Goal: Entertainment & Leisure: Consume media (video, audio)

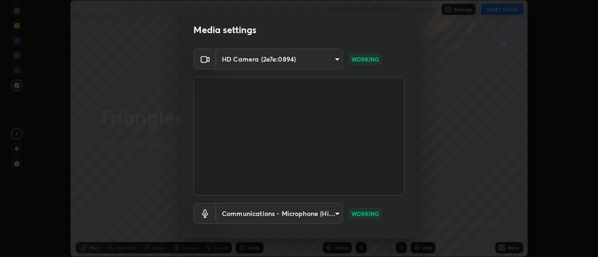
scroll to position [49, 0]
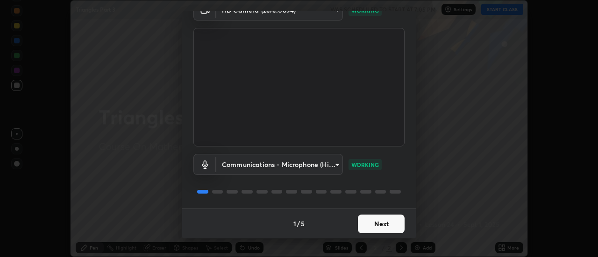
click at [381, 220] on button "Next" at bounding box center [381, 224] width 47 height 19
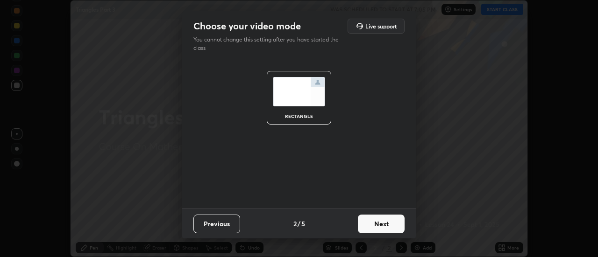
scroll to position [0, 0]
click at [391, 222] on button "Next" at bounding box center [381, 224] width 47 height 19
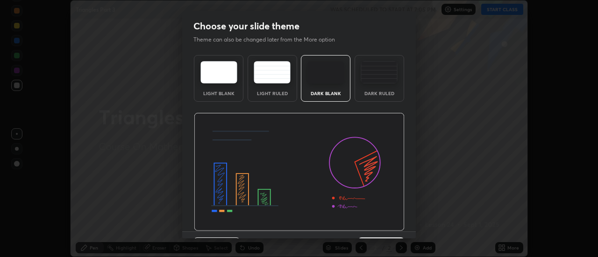
scroll to position [23, 0]
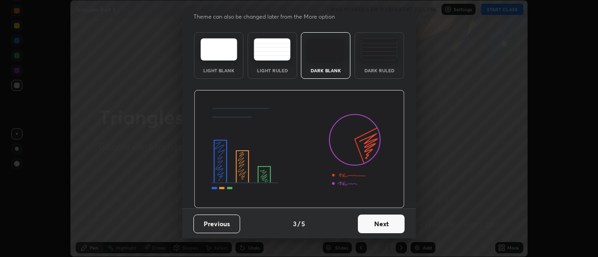
click at [377, 221] on button "Next" at bounding box center [381, 224] width 47 height 19
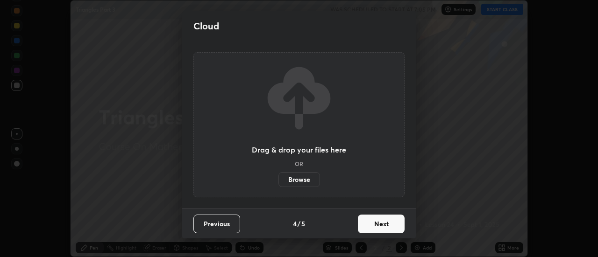
scroll to position [0, 0]
click at [384, 226] on button "Next" at bounding box center [381, 224] width 47 height 19
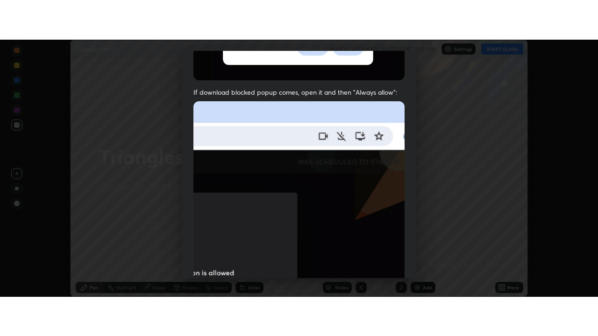
scroll to position [240, 0]
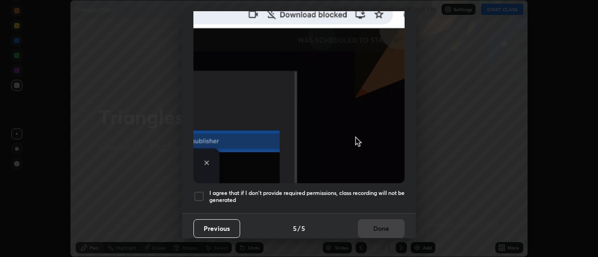
click at [369, 190] on h5 "I agree that if I don't provide required permissions, class recording will not …" at bounding box center [306, 197] width 195 height 14
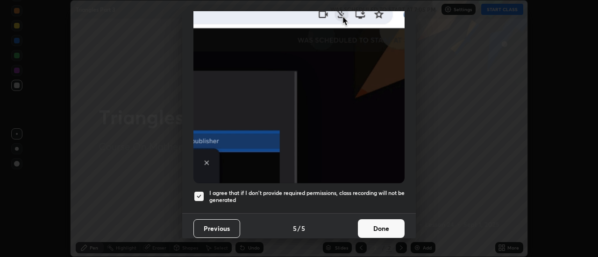
click at [379, 225] on button "Done" at bounding box center [381, 228] width 47 height 19
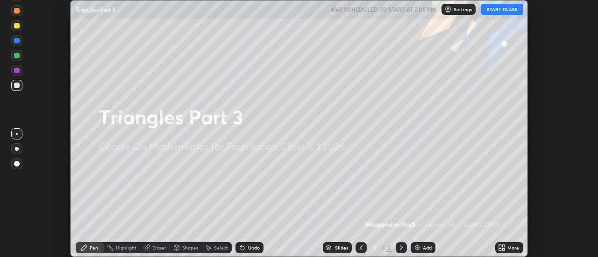
click at [502, 248] on icon at bounding box center [501, 247] width 7 height 7
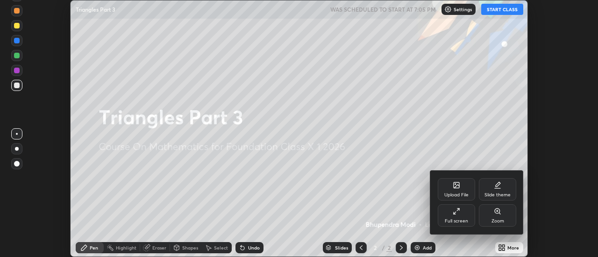
click at [453, 217] on div "Full screen" at bounding box center [456, 216] width 37 height 22
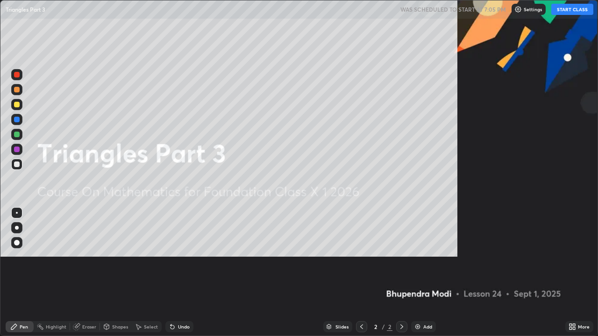
scroll to position [336, 598]
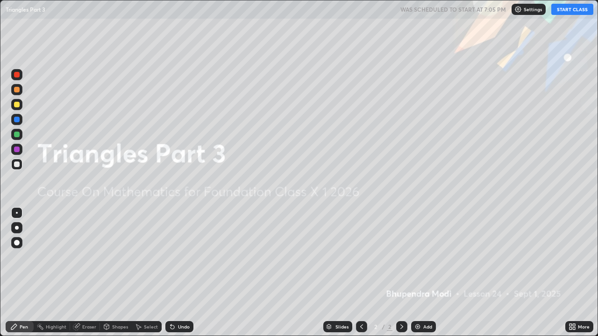
click at [575, 7] on button "START CLASS" at bounding box center [572, 9] width 42 height 11
click at [423, 257] on div "Add" at bounding box center [427, 327] width 9 height 5
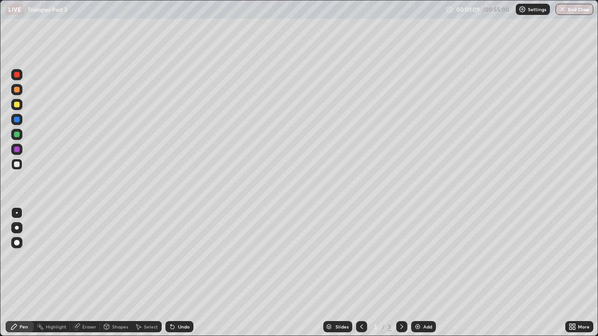
click at [88, 257] on div "Eraser" at bounding box center [89, 327] width 14 height 5
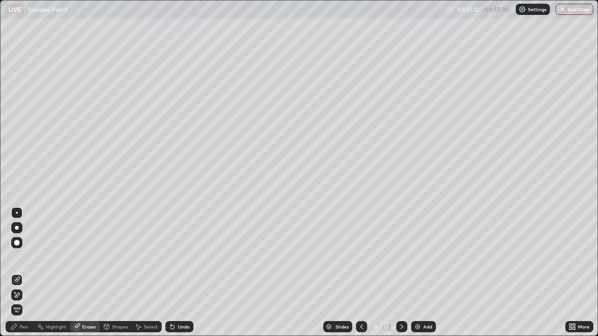
click at [22, 257] on div "Pen" at bounding box center [24, 327] width 8 height 5
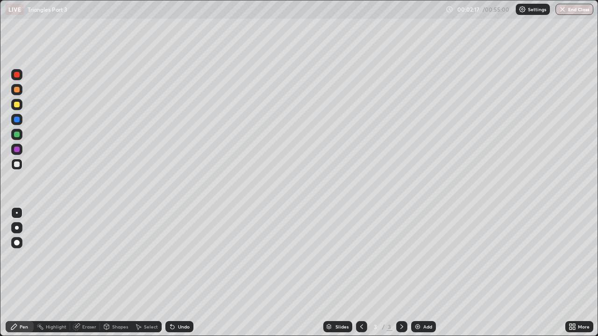
click at [90, 257] on div "Eraser" at bounding box center [89, 327] width 14 height 5
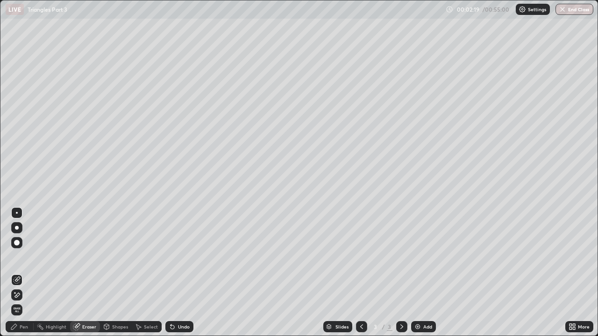
click at [25, 257] on div "Pen" at bounding box center [24, 327] width 8 height 5
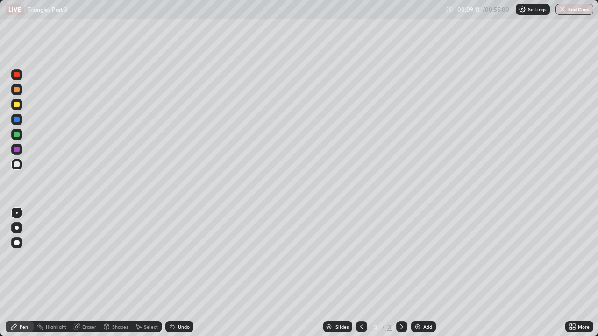
click at [419, 257] on div "Add" at bounding box center [423, 326] width 25 height 11
click at [85, 257] on div "Eraser" at bounding box center [89, 327] width 14 height 5
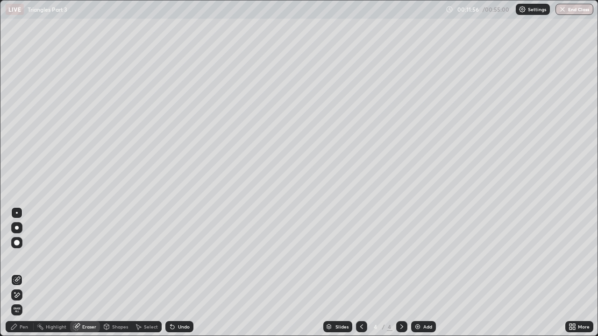
click at [23, 257] on div "Pen" at bounding box center [20, 326] width 28 height 11
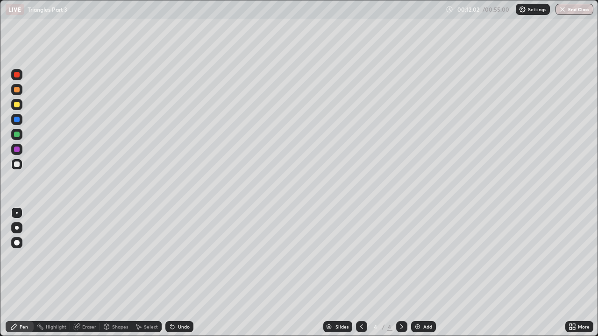
click at [188, 257] on div "Undo" at bounding box center [179, 326] width 28 height 11
click at [189, 257] on div "Undo" at bounding box center [179, 326] width 28 height 11
click at [190, 257] on div "Undo" at bounding box center [179, 326] width 28 height 11
click at [180, 257] on div "Undo" at bounding box center [184, 327] width 12 height 5
click at [185, 257] on div "Undo" at bounding box center [184, 327] width 12 height 5
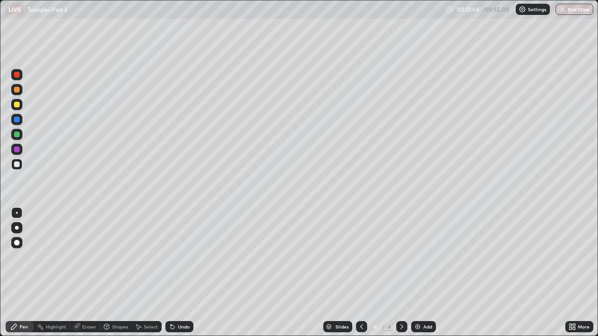
click at [188, 257] on div "Undo" at bounding box center [184, 327] width 12 height 5
click at [15, 150] on div at bounding box center [17, 150] width 6 height 6
click at [16, 134] on div at bounding box center [17, 135] width 6 height 6
click at [88, 257] on div "Eraser" at bounding box center [89, 327] width 14 height 5
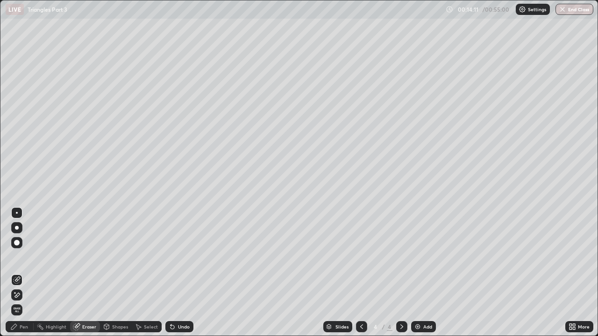
click at [21, 257] on div "Pen" at bounding box center [24, 327] width 8 height 5
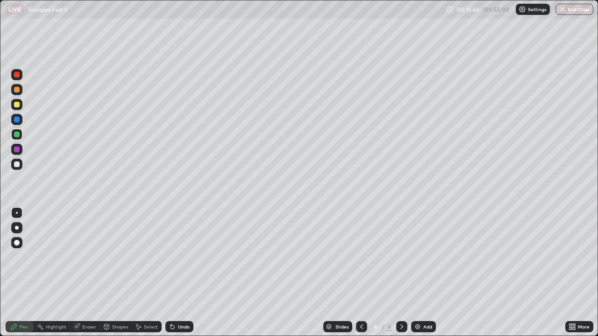
click at [117, 257] on div "Shapes" at bounding box center [120, 327] width 16 height 5
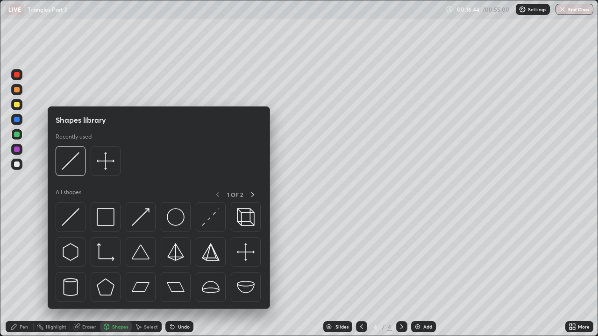
click at [88, 257] on div "Eraser" at bounding box center [85, 326] width 30 height 11
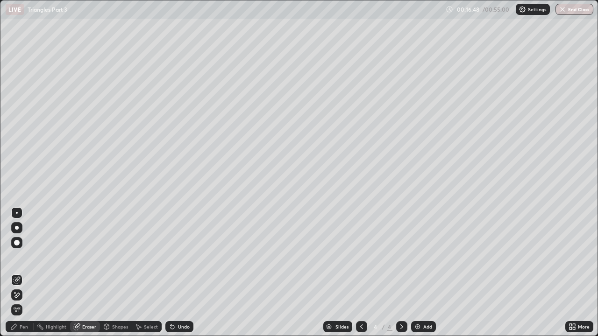
click at [26, 257] on div "Pen" at bounding box center [24, 327] width 8 height 5
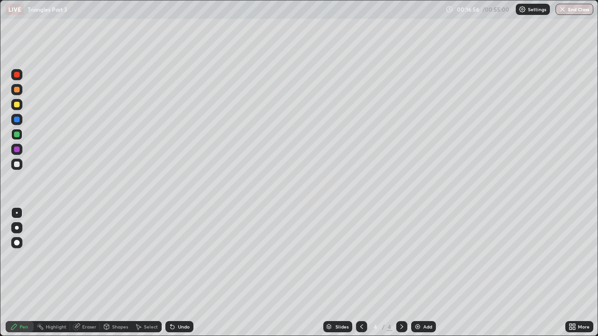
click at [92, 257] on div "Eraser" at bounding box center [89, 327] width 14 height 5
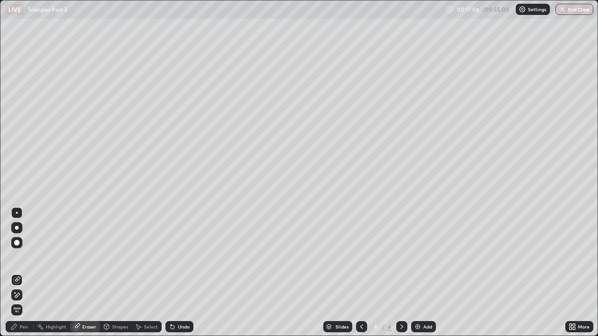
click at [17, 257] on div "Pen" at bounding box center [20, 326] width 28 height 11
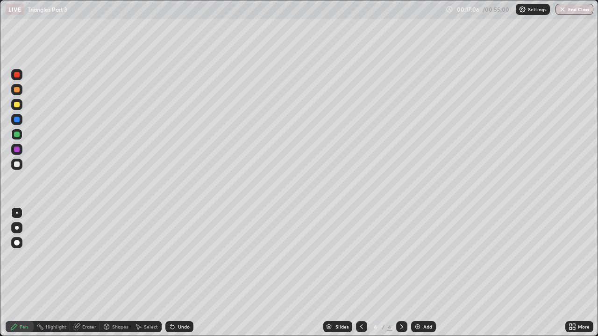
click at [23, 257] on div "Pen" at bounding box center [24, 327] width 8 height 5
click at [16, 163] on div at bounding box center [17, 165] width 6 height 6
click at [88, 257] on div "Eraser" at bounding box center [89, 327] width 14 height 5
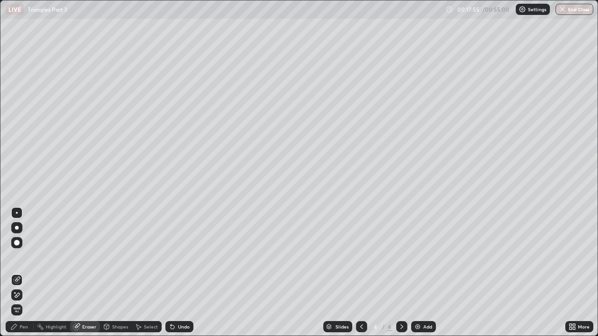
click at [26, 257] on div "Pen" at bounding box center [20, 326] width 28 height 11
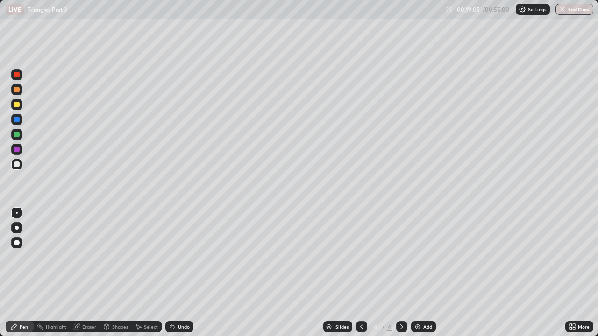
click at [88, 257] on div "Eraser" at bounding box center [89, 327] width 14 height 5
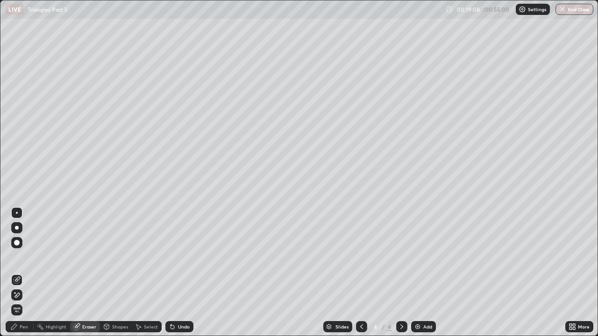
click at [25, 257] on div "Pen" at bounding box center [24, 327] width 8 height 5
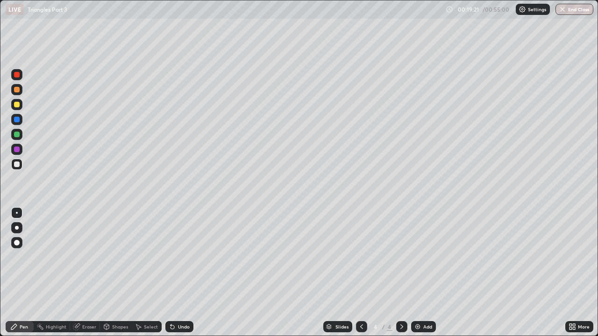
click at [88, 257] on div "Eraser" at bounding box center [89, 327] width 14 height 5
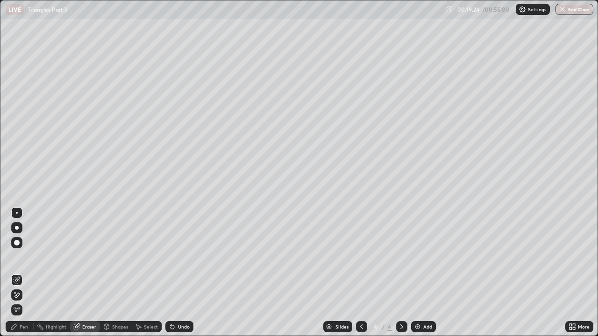
click at [26, 257] on div "Pen" at bounding box center [24, 327] width 8 height 5
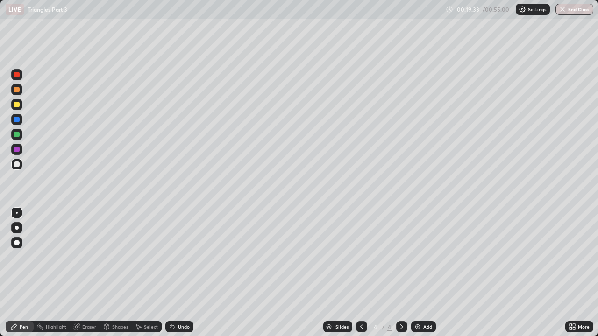
click at [90, 257] on div "Eraser" at bounding box center [89, 327] width 14 height 5
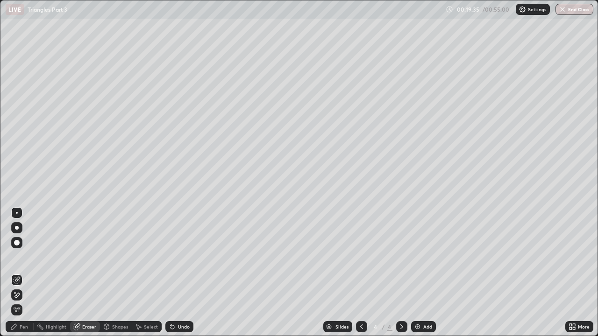
click at [24, 257] on div "Pen" at bounding box center [24, 327] width 8 height 5
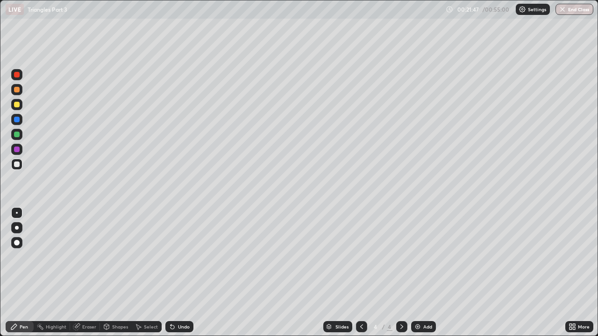
click at [86, 257] on div "Eraser" at bounding box center [89, 327] width 14 height 5
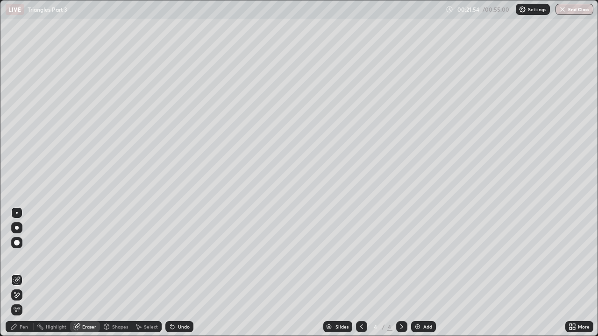
click at [30, 257] on div "Pen" at bounding box center [20, 326] width 28 height 11
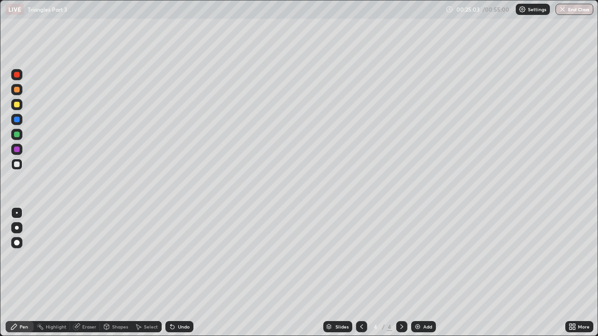
click at [170, 257] on icon at bounding box center [172, 327] width 4 height 4
click at [171, 257] on icon at bounding box center [172, 327] width 4 height 4
click at [172, 257] on icon at bounding box center [172, 327] width 4 height 4
click at [85, 257] on div "Eraser" at bounding box center [89, 327] width 14 height 5
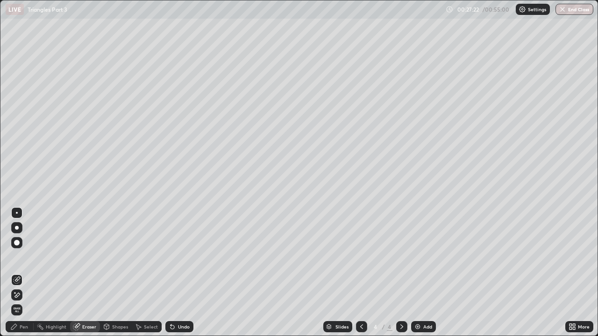
click at [18, 257] on icon at bounding box center [13, 326] width 7 height 7
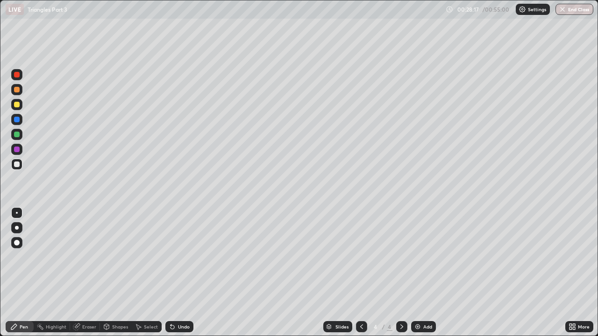
click at [416, 257] on img at bounding box center [417, 326] width 7 height 7
click at [359, 257] on icon at bounding box center [361, 326] width 7 height 7
click at [401, 257] on icon at bounding box center [401, 326] width 7 height 7
click at [364, 257] on div at bounding box center [361, 326] width 11 height 11
click at [402, 257] on icon at bounding box center [401, 326] width 7 height 7
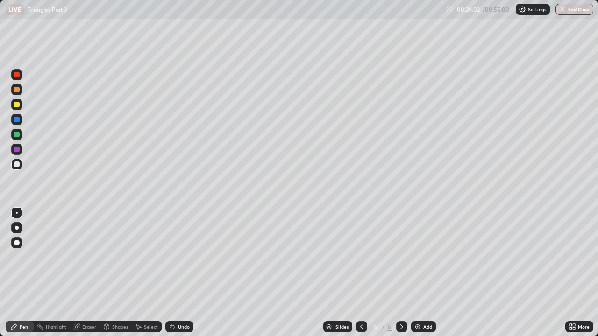
click at [361, 257] on icon at bounding box center [361, 326] width 7 height 7
click at [401, 257] on icon at bounding box center [401, 326] width 7 height 7
click at [356, 257] on div at bounding box center [361, 326] width 11 height 11
click at [401, 257] on icon at bounding box center [401, 326] width 7 height 7
click at [359, 257] on icon at bounding box center [361, 326] width 7 height 7
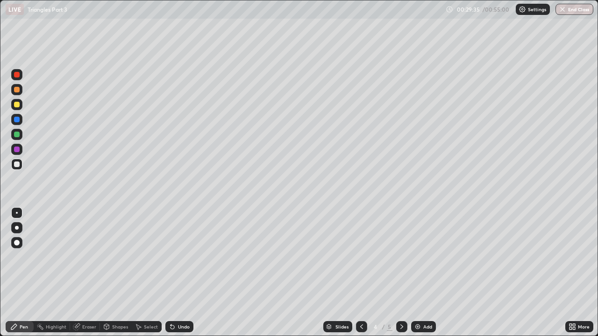
click at [399, 257] on icon at bounding box center [401, 326] width 7 height 7
click at [358, 257] on icon at bounding box center [361, 326] width 7 height 7
click at [401, 257] on icon at bounding box center [401, 326] width 7 height 7
click at [361, 257] on icon at bounding box center [361, 326] width 7 height 7
click at [400, 257] on icon at bounding box center [401, 327] width 3 height 5
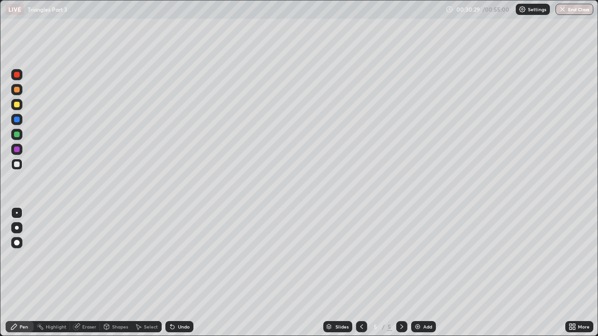
click at [360, 257] on icon at bounding box center [361, 326] width 7 height 7
click at [399, 257] on icon at bounding box center [401, 326] width 7 height 7
click at [359, 257] on icon at bounding box center [361, 326] width 7 height 7
click at [401, 257] on icon at bounding box center [401, 326] width 7 height 7
click at [361, 257] on icon at bounding box center [361, 326] width 7 height 7
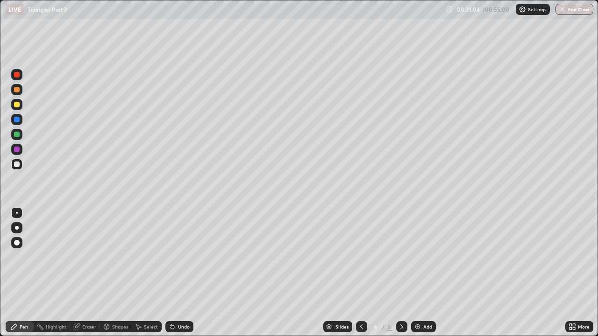
click at [401, 257] on icon at bounding box center [401, 326] width 7 height 7
click at [365, 257] on div at bounding box center [361, 326] width 11 height 11
click at [401, 257] on icon at bounding box center [401, 327] width 3 height 5
click at [88, 257] on div "Eraser" at bounding box center [89, 327] width 14 height 5
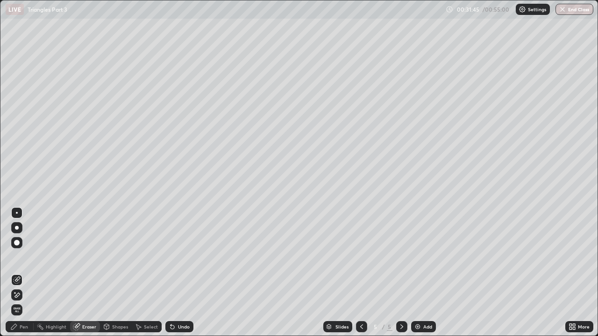
click at [18, 257] on div "Pen" at bounding box center [20, 326] width 28 height 11
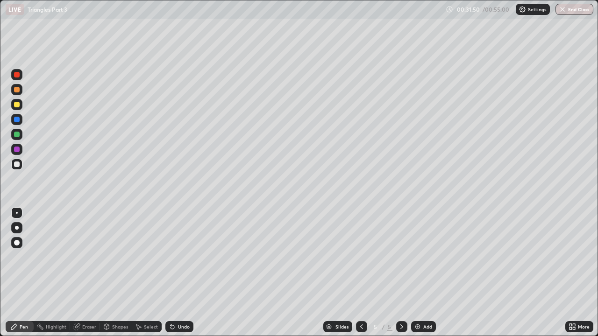
click at [86, 257] on div "Eraser" at bounding box center [89, 327] width 14 height 5
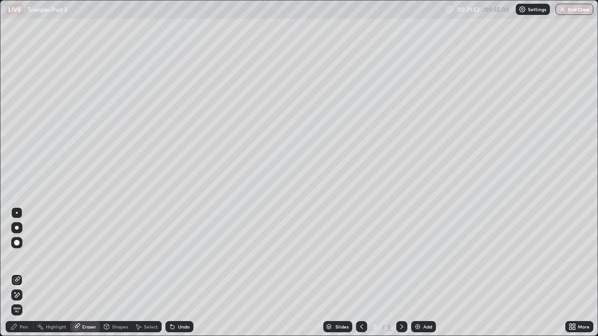
click at [20, 257] on div "Pen" at bounding box center [24, 327] width 8 height 5
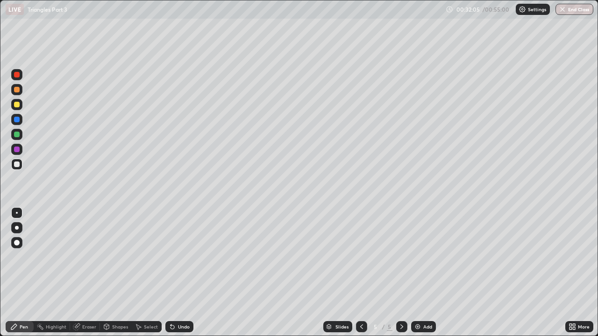
click at [361, 257] on icon at bounding box center [361, 326] width 7 height 7
click at [401, 257] on icon at bounding box center [401, 326] width 7 height 7
click at [184, 257] on div "Undo" at bounding box center [184, 327] width 12 height 5
click at [364, 257] on div at bounding box center [361, 326] width 11 height 11
click at [401, 257] on icon at bounding box center [401, 327] width 3 height 5
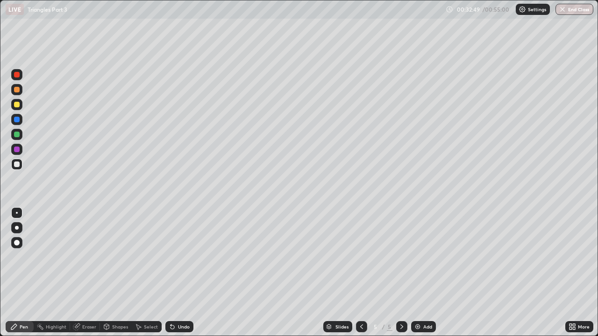
click at [358, 257] on icon at bounding box center [361, 326] width 7 height 7
click at [401, 257] on icon at bounding box center [401, 326] width 7 height 7
click at [184, 257] on div "Undo" at bounding box center [184, 327] width 12 height 5
click at [417, 257] on img at bounding box center [417, 326] width 7 height 7
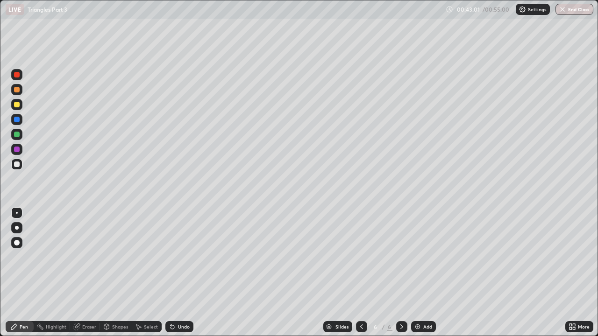
click at [87, 257] on div "Eraser" at bounding box center [89, 327] width 14 height 5
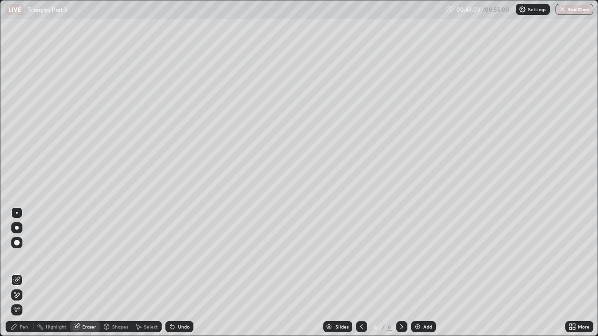
click at [24, 257] on div "Pen" at bounding box center [20, 326] width 28 height 11
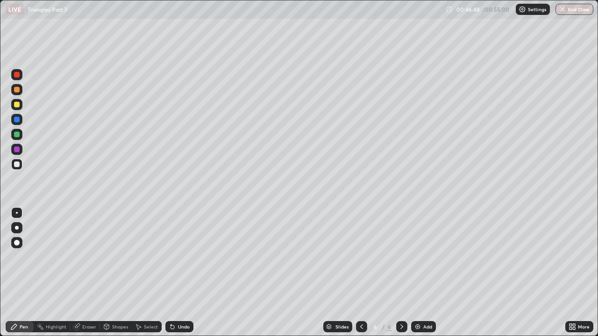
click at [89, 257] on div "Eraser" at bounding box center [89, 327] width 14 height 5
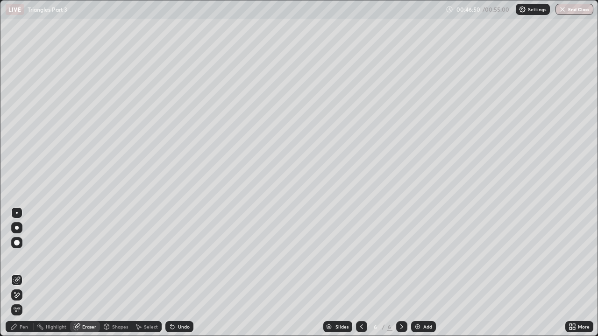
click at [18, 245] on div at bounding box center [17, 243] width 6 height 6
click at [21, 257] on div "Pen" at bounding box center [24, 327] width 8 height 5
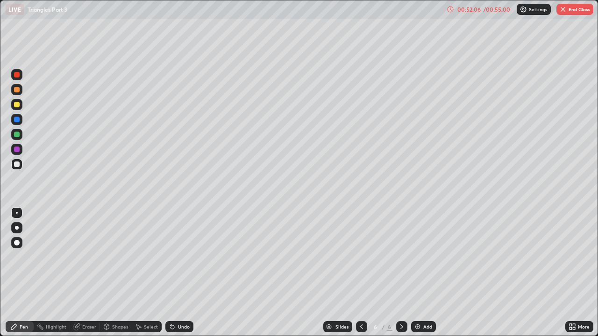
click at [418, 257] on img at bounding box center [417, 326] width 7 height 7
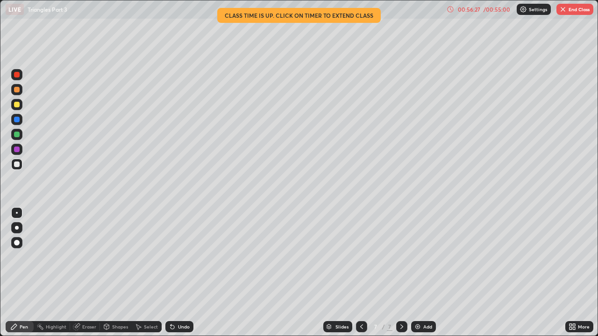
click at [87, 257] on div "Eraser" at bounding box center [89, 327] width 14 height 5
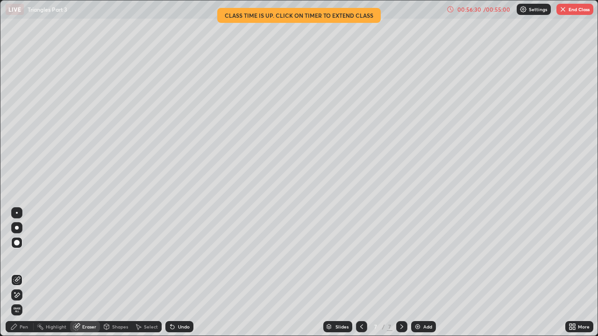
click at [88, 257] on div "Eraser" at bounding box center [89, 327] width 14 height 5
click at [21, 257] on div "Pen" at bounding box center [24, 327] width 8 height 5
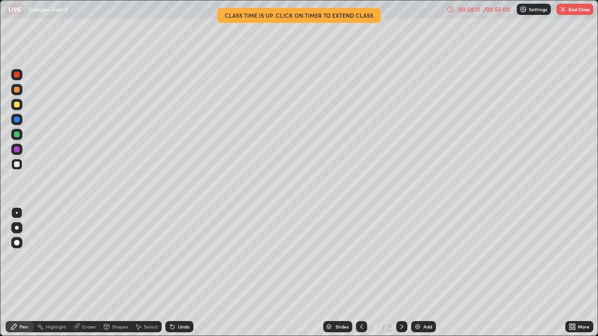
click at [92, 257] on div "Eraser" at bounding box center [85, 326] width 30 height 11
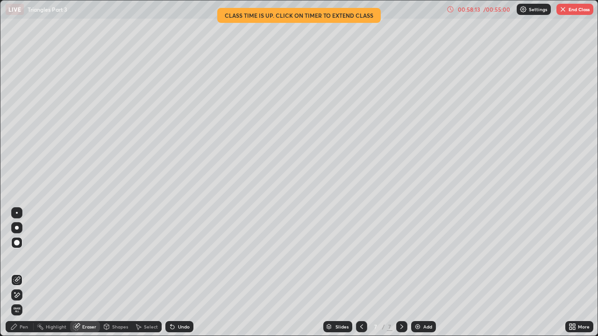
click at [27, 257] on div "Pen" at bounding box center [24, 327] width 8 height 5
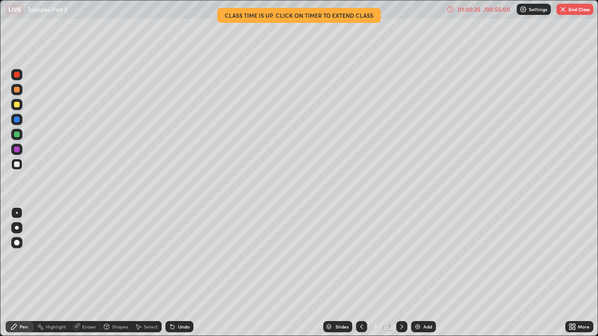
click at [570, 8] on button "End Class" at bounding box center [574, 9] width 37 height 11
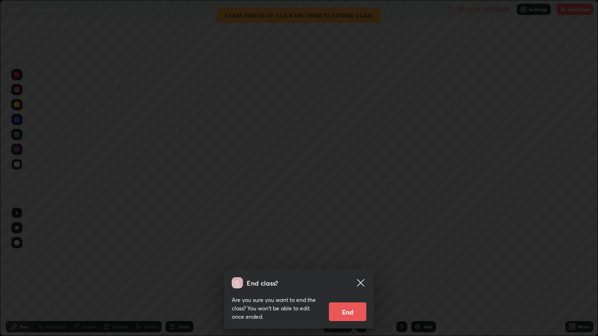
click at [344, 257] on button "End" at bounding box center [347, 312] width 37 height 19
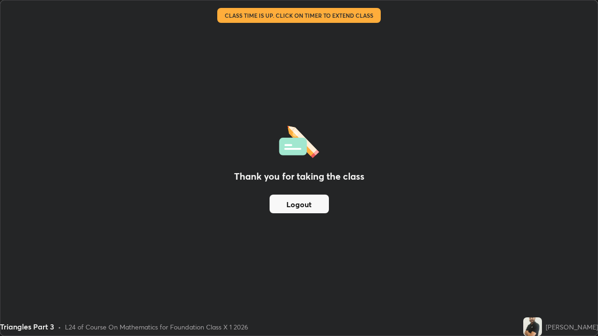
click at [535, 257] on img at bounding box center [532, 327] width 19 height 19
click at [496, 257] on div "Thank you for taking the class Logout" at bounding box center [298, 167] width 597 height 335
click at [559, 257] on div "Thank you for taking the class Logout" at bounding box center [298, 167] width 597 height 335
click at [572, 257] on div "Thank you for taking the class Logout" at bounding box center [298, 167] width 597 height 335
click at [322, 205] on button "Logout" at bounding box center [298, 204] width 59 height 19
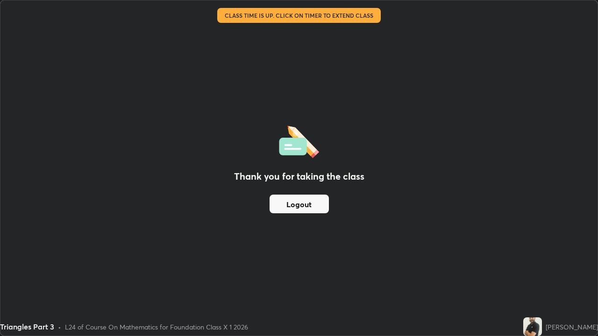
click at [314, 209] on button "Logout" at bounding box center [298, 204] width 59 height 19
click at [36, 257] on div "Triangles Part 3" at bounding box center [27, 326] width 54 height 11
click at [28, 203] on div "Thank you for taking the class Logout" at bounding box center [298, 167] width 597 height 335
